Goal: Feedback & Contribution: Leave review/rating

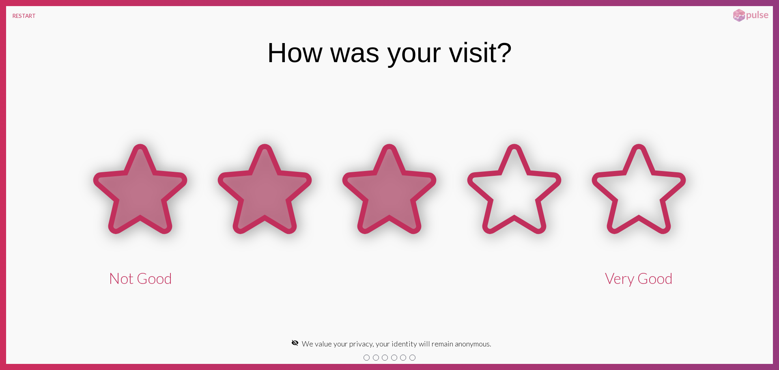
click at [400, 196] on icon at bounding box center [389, 189] width 89 height 85
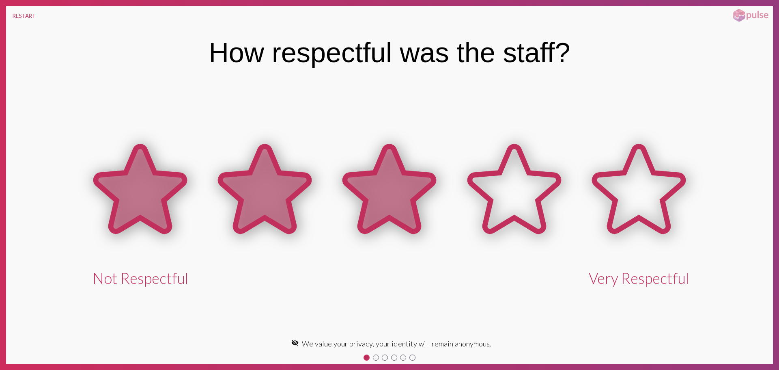
click at [400, 197] on icon at bounding box center [389, 189] width 89 height 85
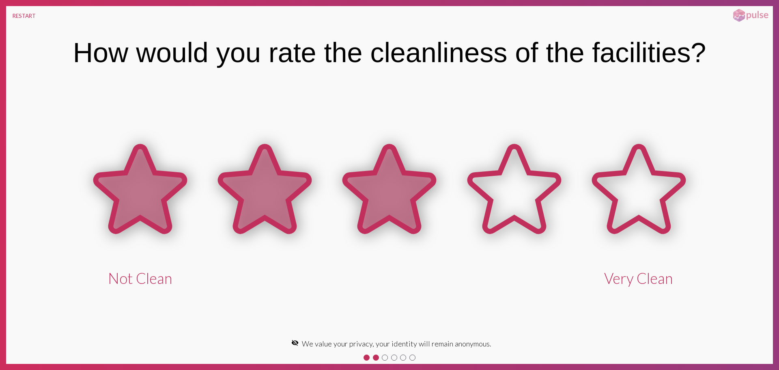
click at [424, 189] on icon at bounding box center [389, 189] width 89 height 85
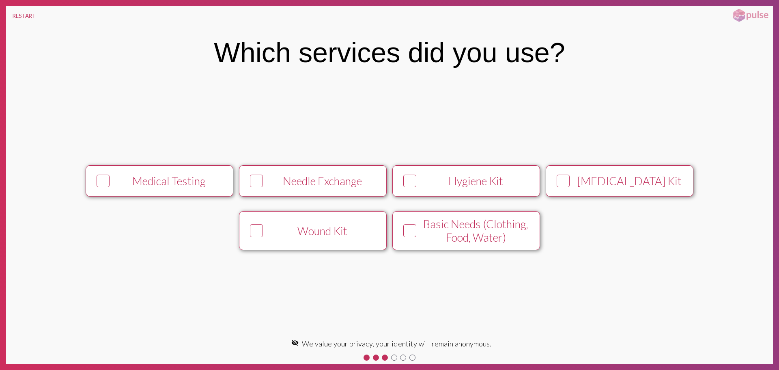
click at [442, 186] on div "Hygiene Kit" at bounding box center [476, 180] width 113 height 13
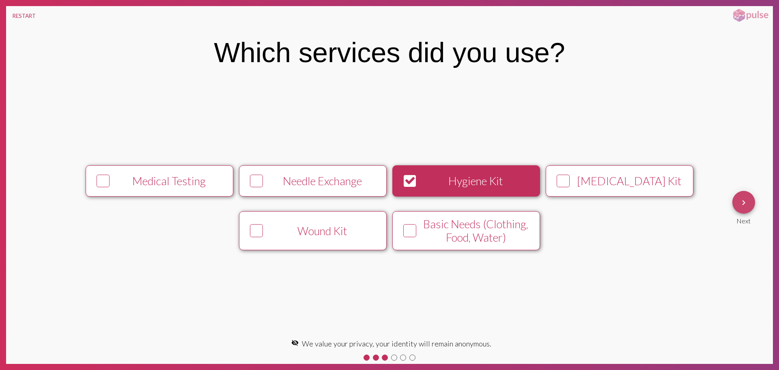
click at [749, 199] on button "keyboard_arrow_right" at bounding box center [744, 202] width 23 height 23
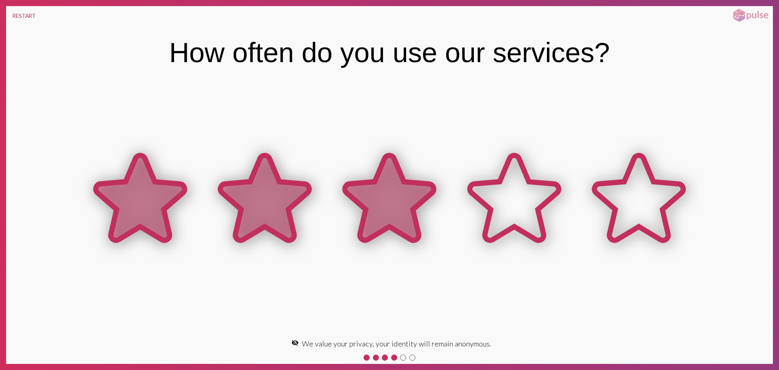
click at [397, 210] on icon at bounding box center [389, 197] width 89 height 85
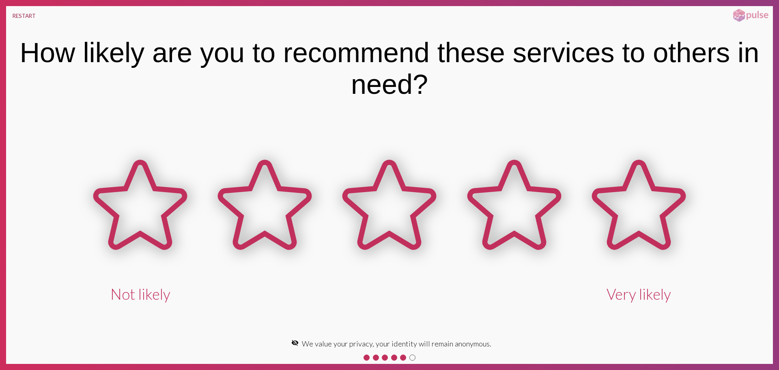
click at [24, 14] on button "RESTART" at bounding box center [24, 15] width 36 height 19
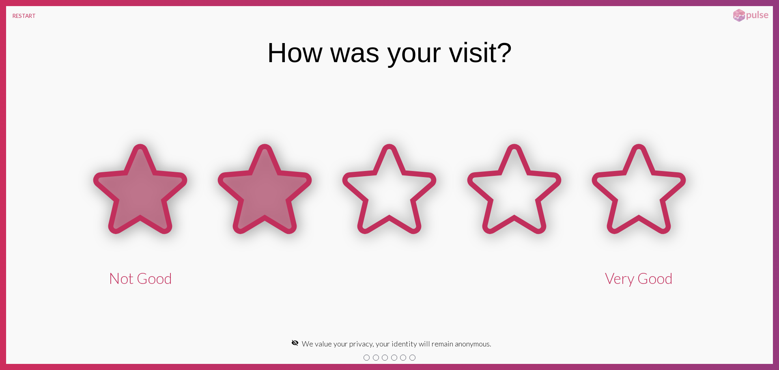
click at [253, 204] on icon at bounding box center [264, 189] width 89 height 85
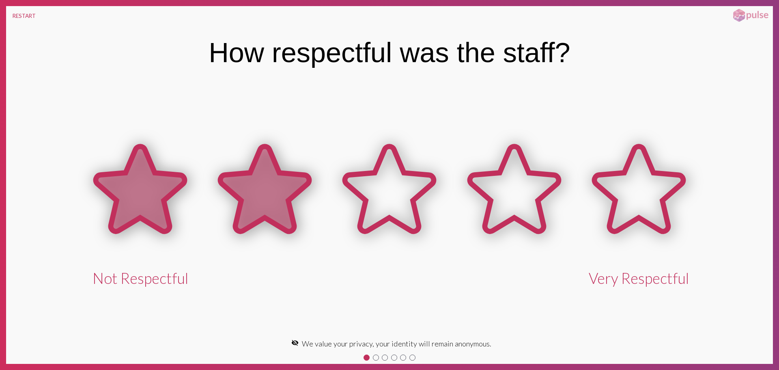
click at [253, 204] on icon at bounding box center [264, 189] width 89 height 85
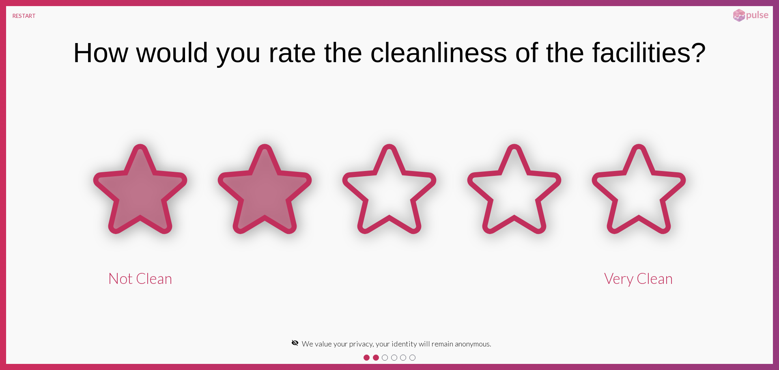
click at [252, 205] on icon at bounding box center [264, 189] width 89 height 85
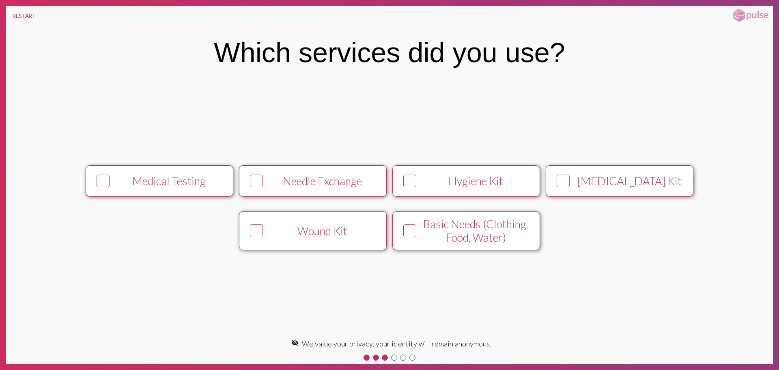
click at [302, 239] on button "Wound Kit" at bounding box center [313, 230] width 148 height 39
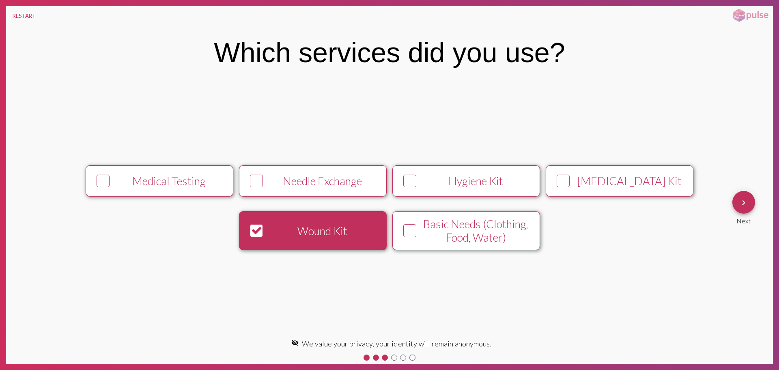
click at [738, 199] on button "keyboard_arrow_right" at bounding box center [744, 202] width 23 height 23
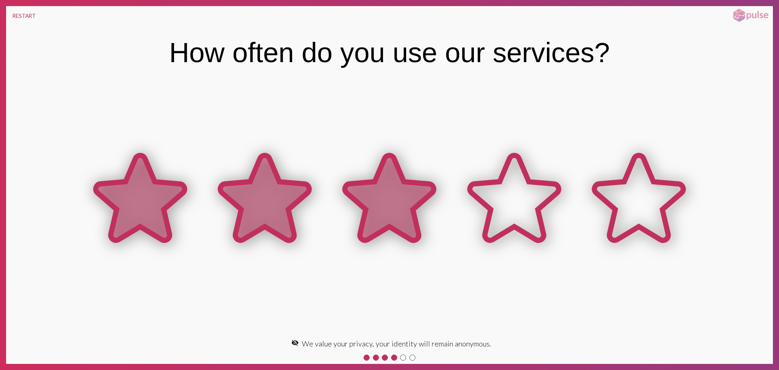
drag, startPoint x: 383, startPoint y: 181, endPoint x: 379, endPoint y: 186, distance: 6.8
click at [384, 183] on icon at bounding box center [389, 197] width 89 height 85
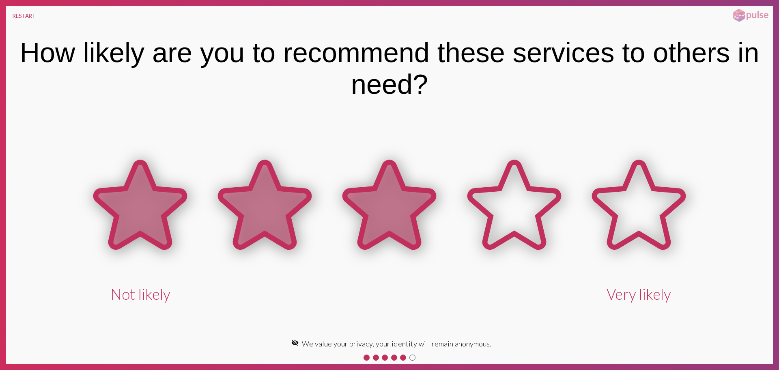
click at [379, 191] on icon at bounding box center [389, 204] width 89 height 85
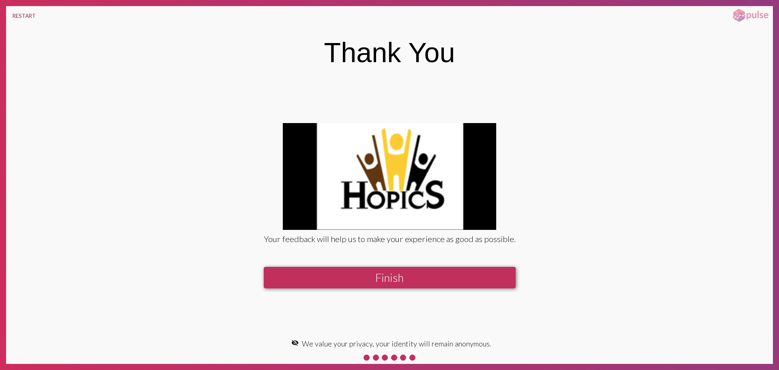
click at [29, 12] on button "RESTART" at bounding box center [24, 15] width 36 height 19
